Goal: Task Accomplishment & Management: Complete application form

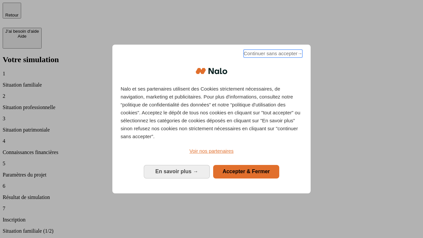
click at [272, 55] on span "Continuer sans accepter →" at bounding box center [273, 54] width 59 height 8
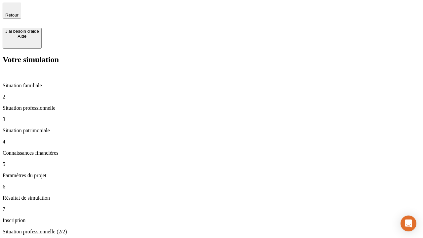
type input "70 000"
type input "1 000"
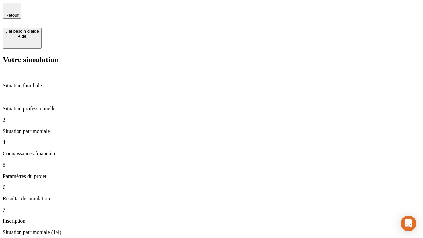
type input "800"
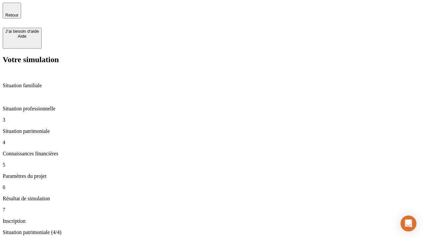
type input "6"
type input "400"
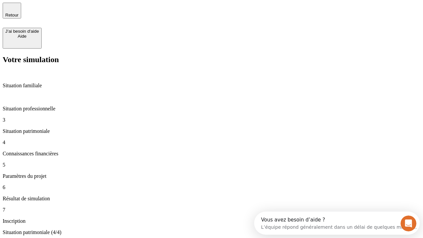
type input "3"
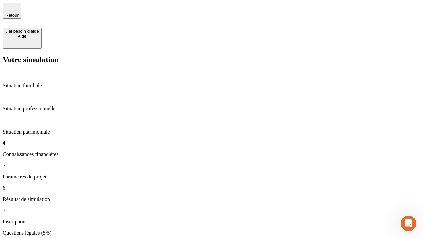
type input "35"
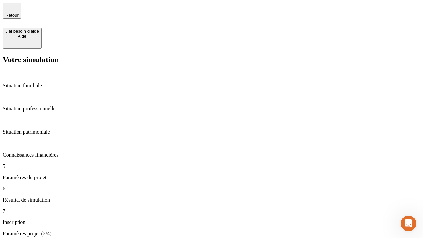
type input "500"
type input "640"
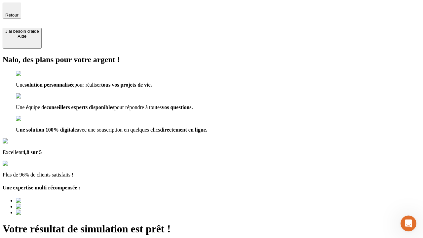
type input "[EMAIL_ADDRESS][DOMAIN_NAME]"
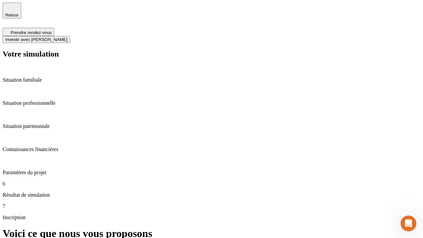
click at [67, 37] on span "Investir avec [PERSON_NAME]" at bounding box center [36, 39] width 62 height 5
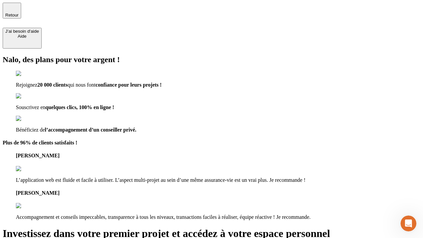
type input "[EMAIL_ADDRESS][DOMAIN_NAME]"
